Goal: Subscribe to service/newsletter

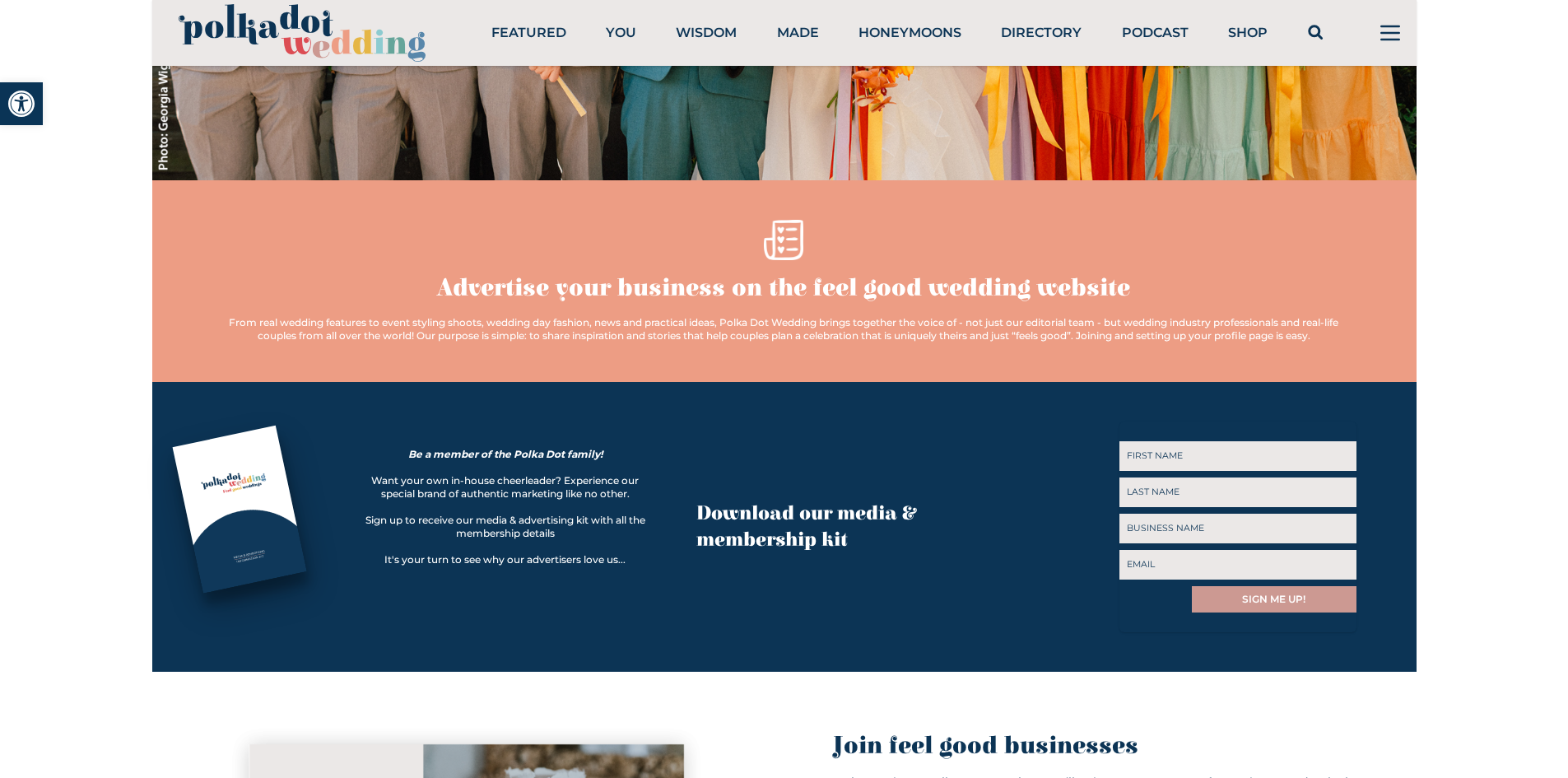
scroll to position [443, 0]
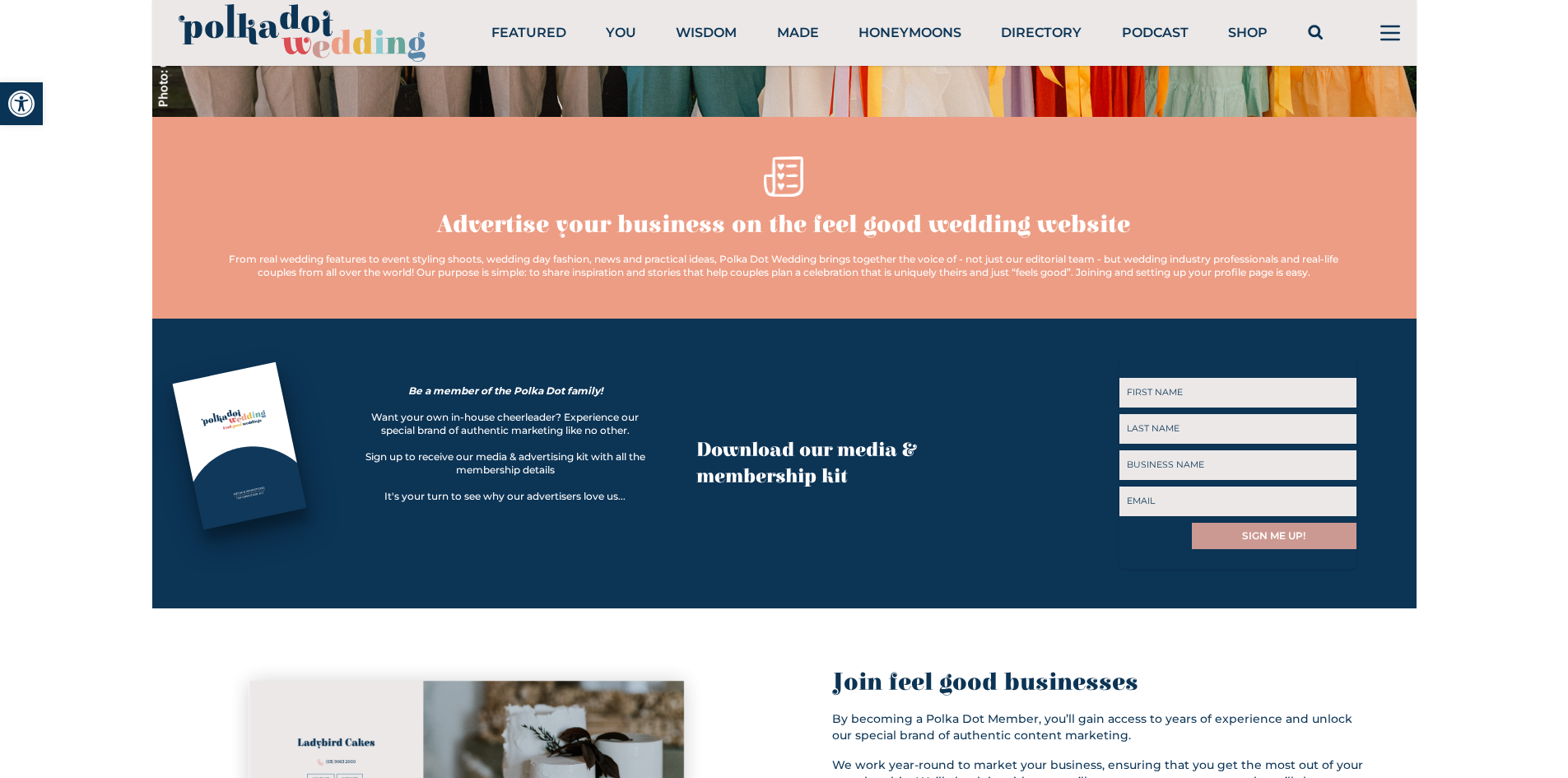
click at [1177, 392] on input "First" at bounding box center [1237, 392] width 237 height 30
type input "Stylish"
type input "Henna"
type input "Stylish Henna"
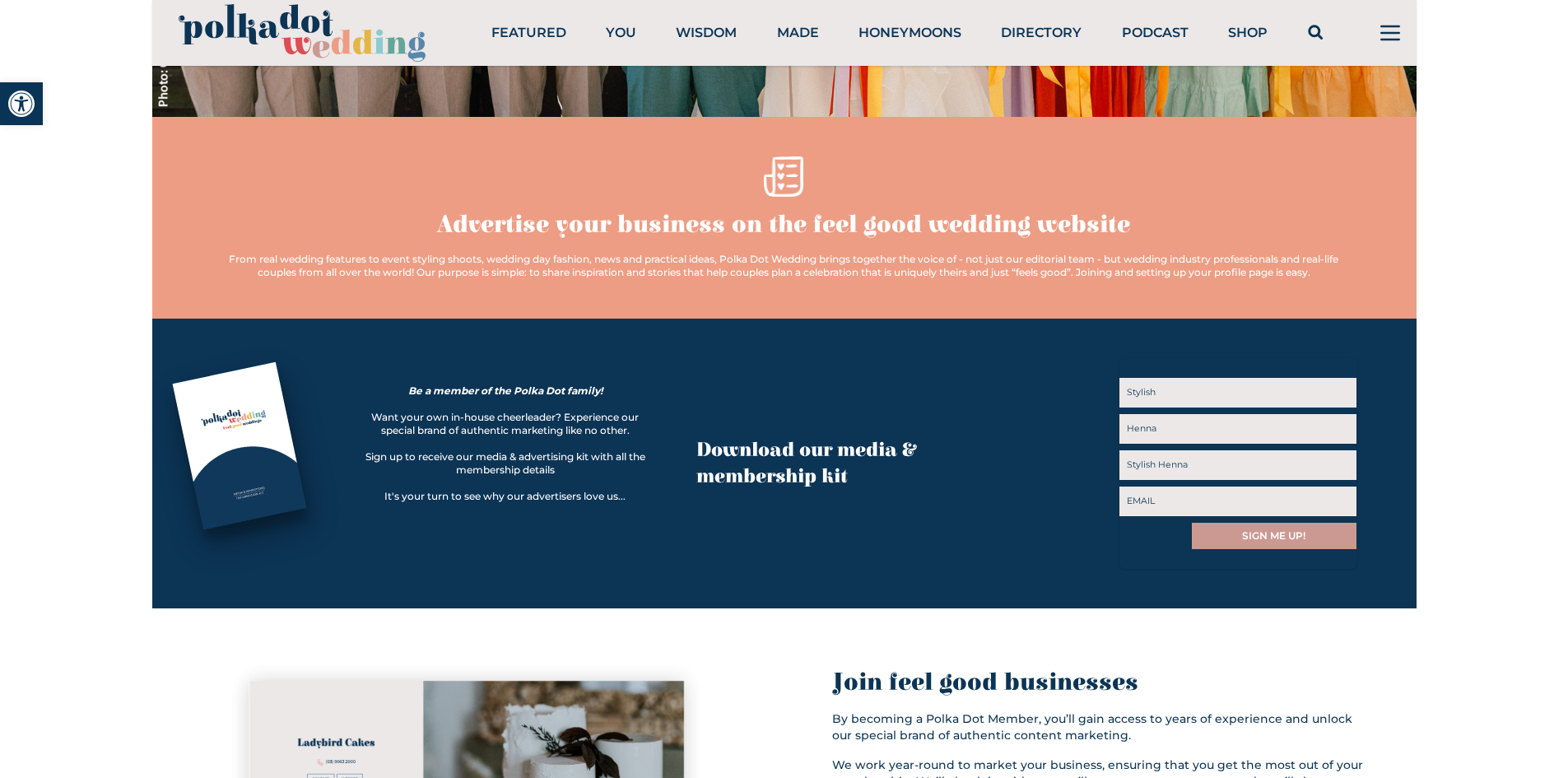
type input "developerfarhan359@gmail.com"
click at [1249, 535] on input "SIGN ME UP!" at bounding box center [1274, 535] width 164 height 27
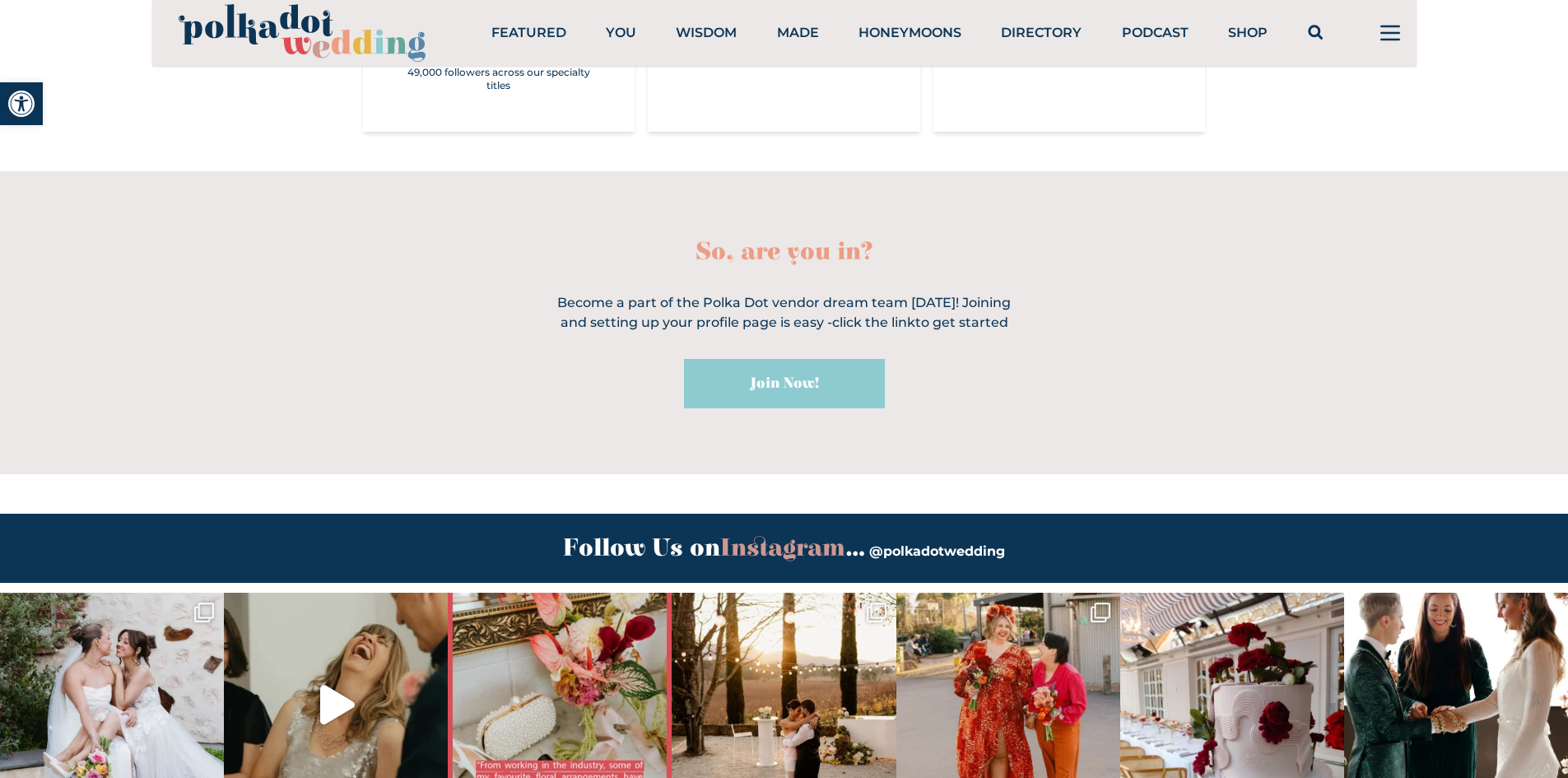
scroll to position [5913, 0]
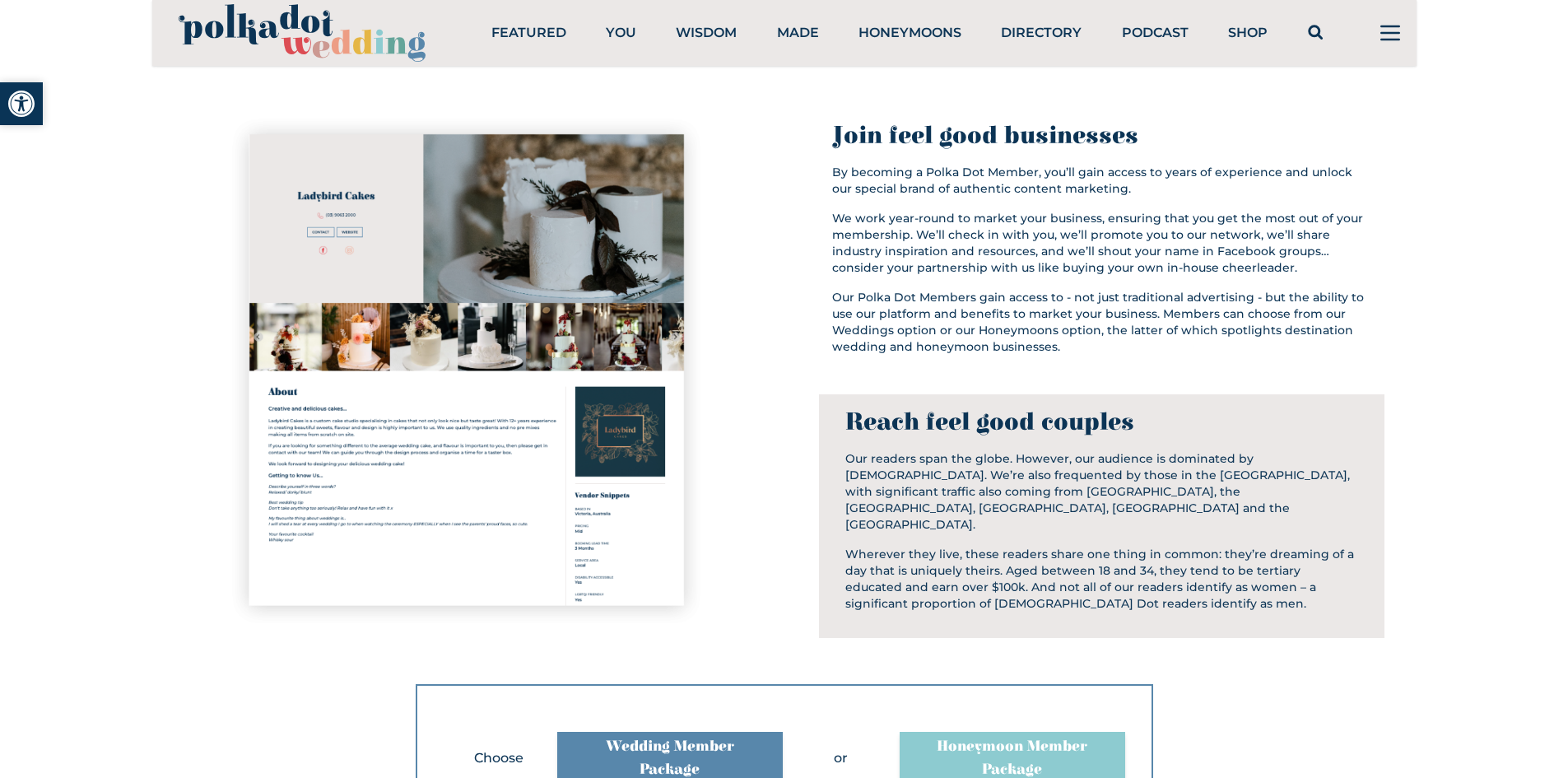
scroll to position [987, 0]
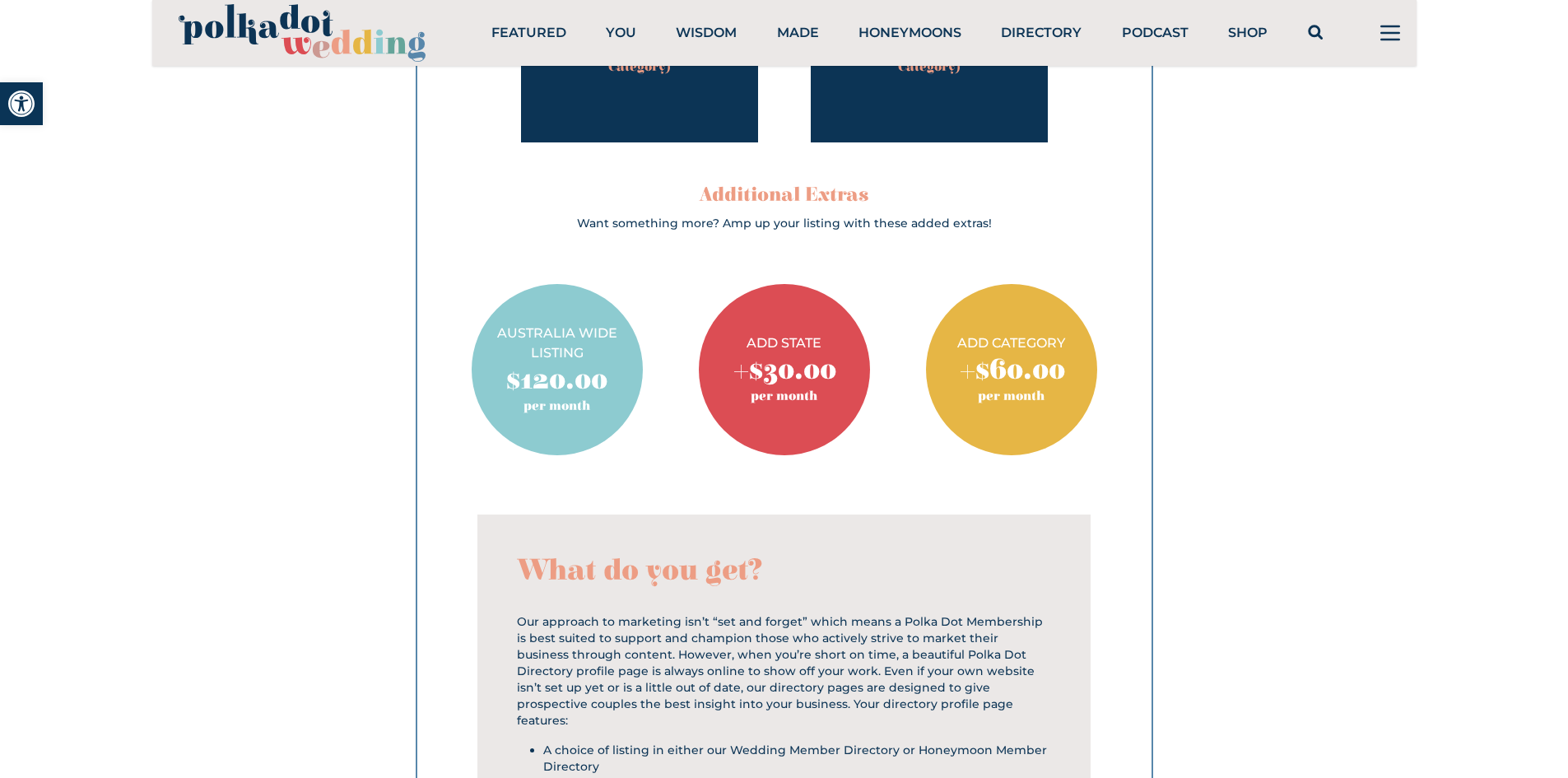
scroll to position [2056, 0]
